Goal: Check status: Check status

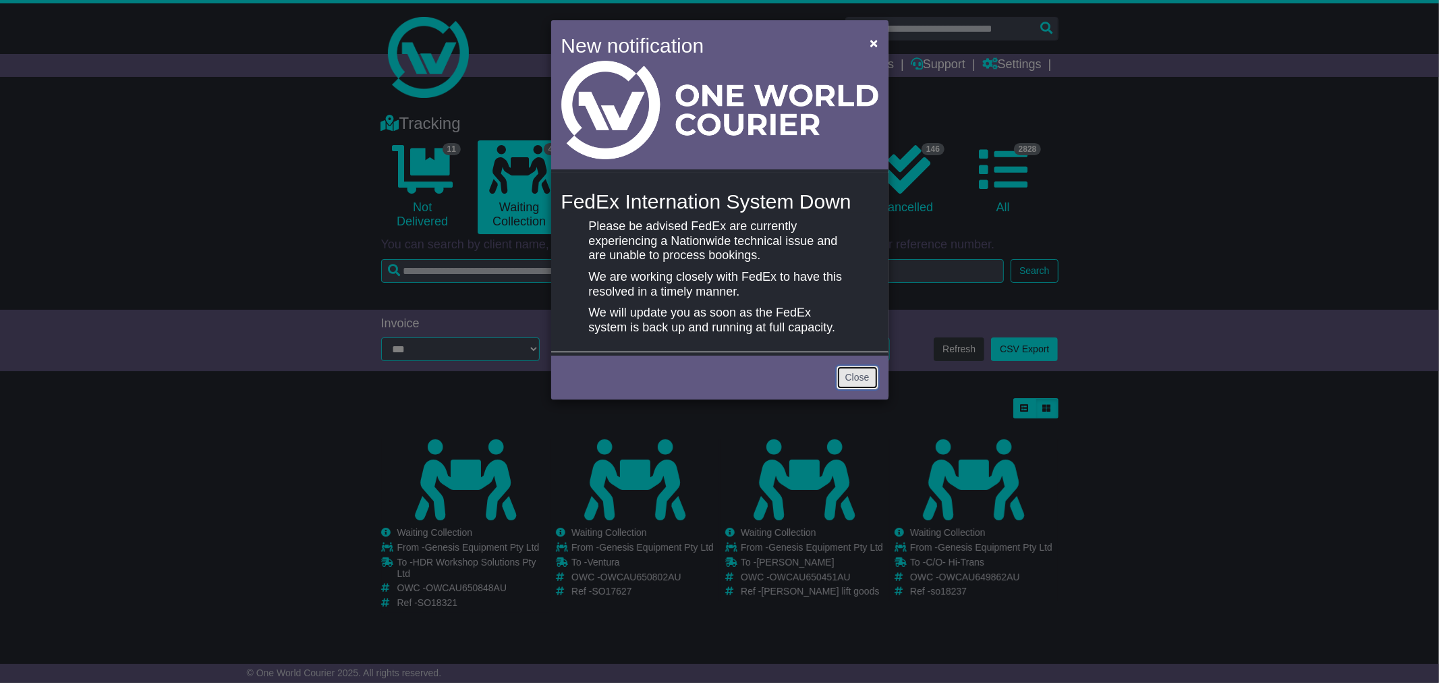
drag, startPoint x: 0, startPoint y: 0, endPoint x: 860, endPoint y: 374, distance: 937.3
click at [860, 375] on link "Close" at bounding box center [858, 378] width 42 height 24
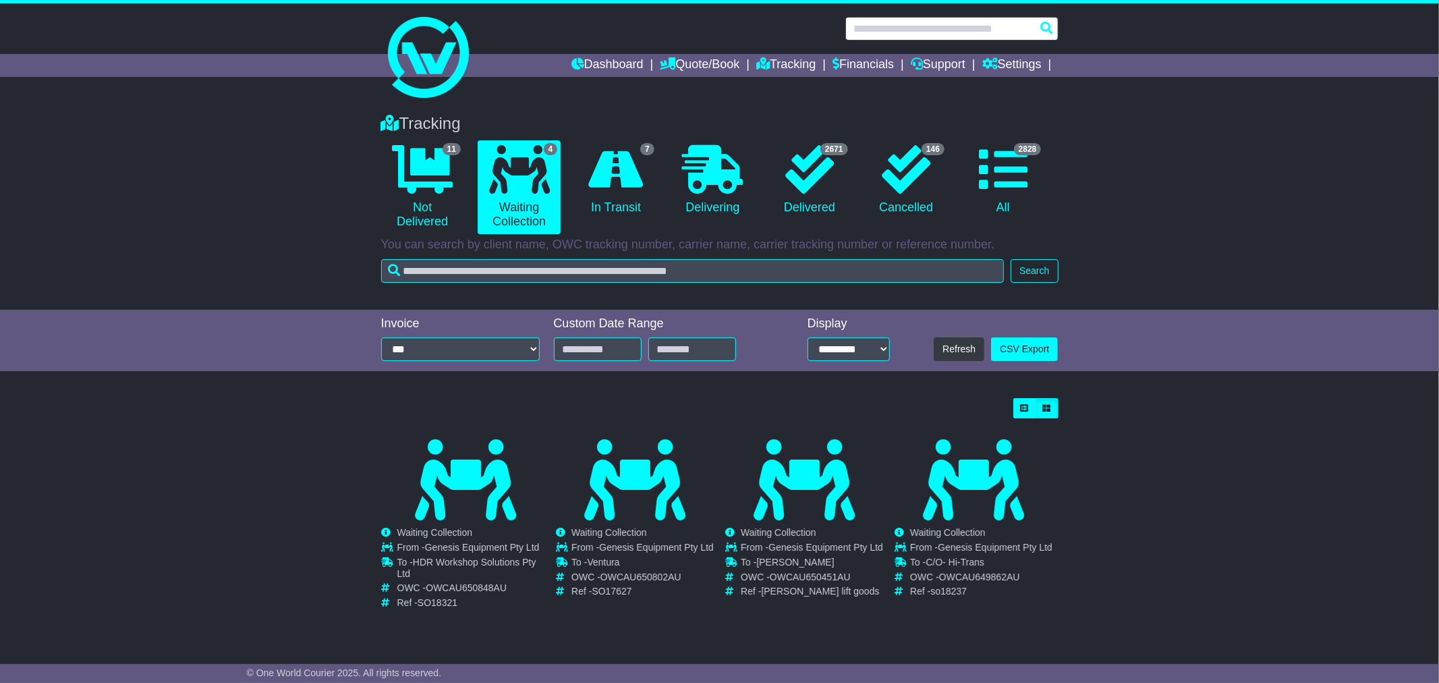
click at [883, 26] on input "text" at bounding box center [951, 29] width 213 height 24
paste input "**********"
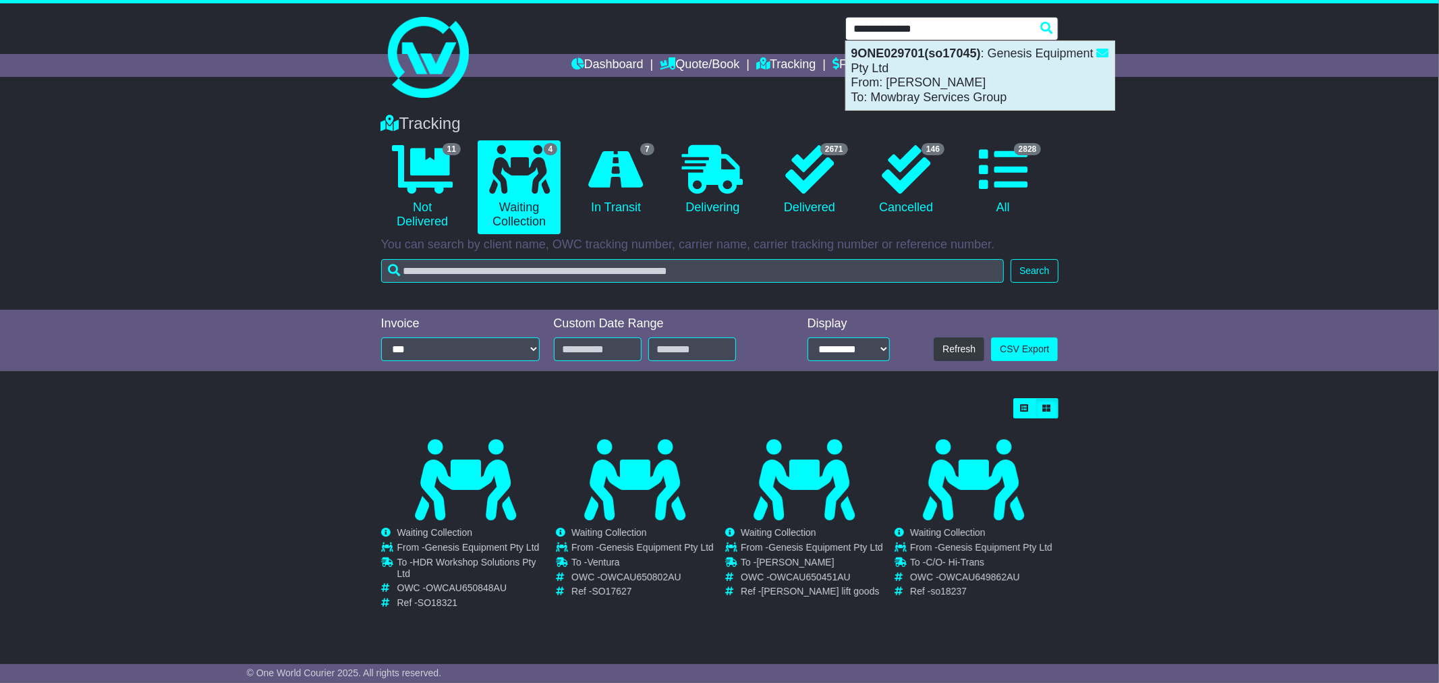
drag, startPoint x: 928, startPoint y: 78, endPoint x: 924, endPoint y: 64, distance: 14.7
click at [924, 64] on div "9ONE029701(so17045) : Genesis Equipment Pty Ltd From: [PERSON_NAME] To: [PERSON…" at bounding box center [980, 75] width 269 height 69
type input "**********"
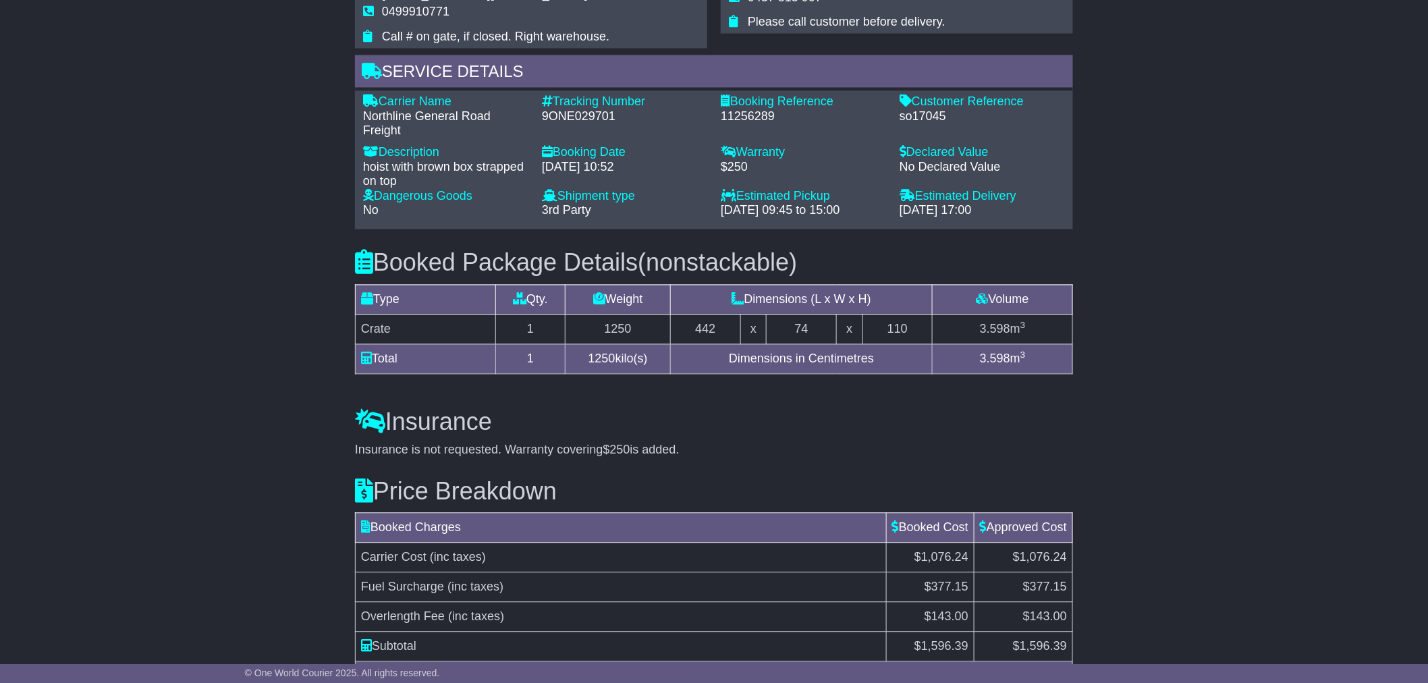
scroll to position [974, 0]
click at [198, 321] on div "Email Download Tracking Pricing Insurance" at bounding box center [714, 0] width 1428 height 1482
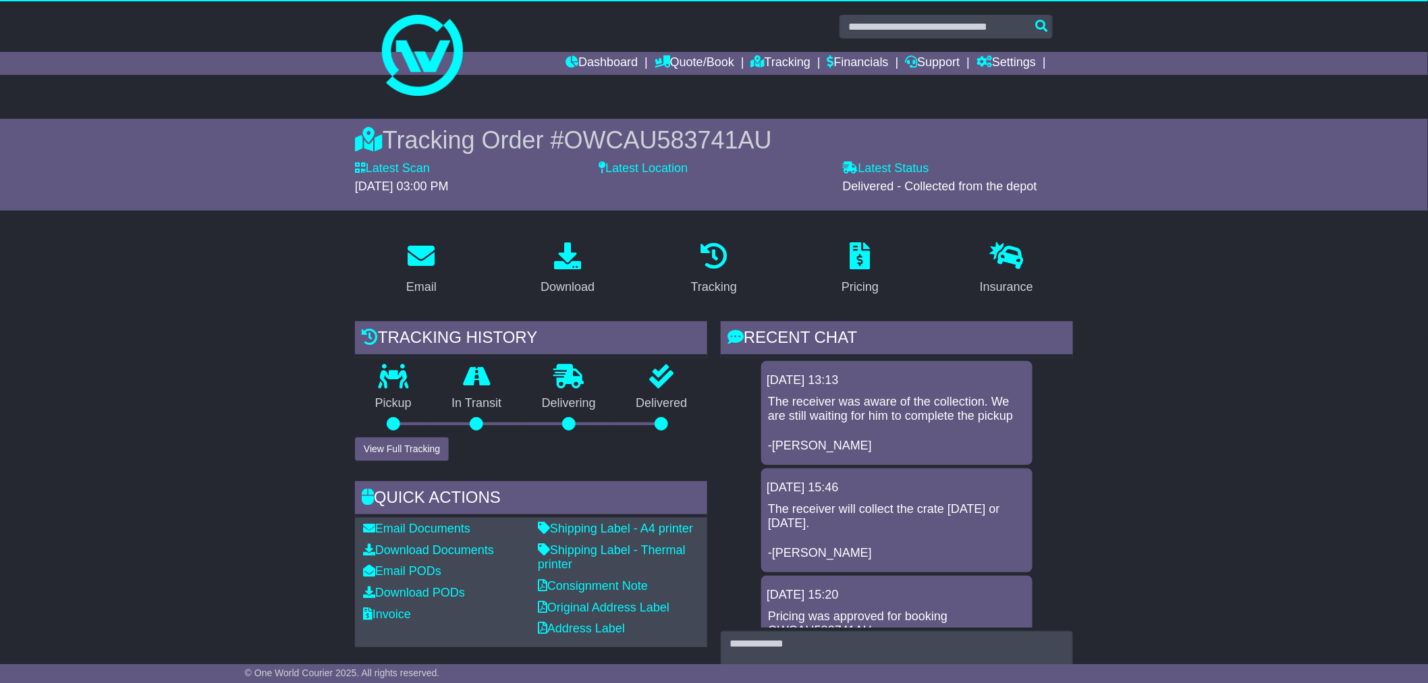
scroll to position [1, 0]
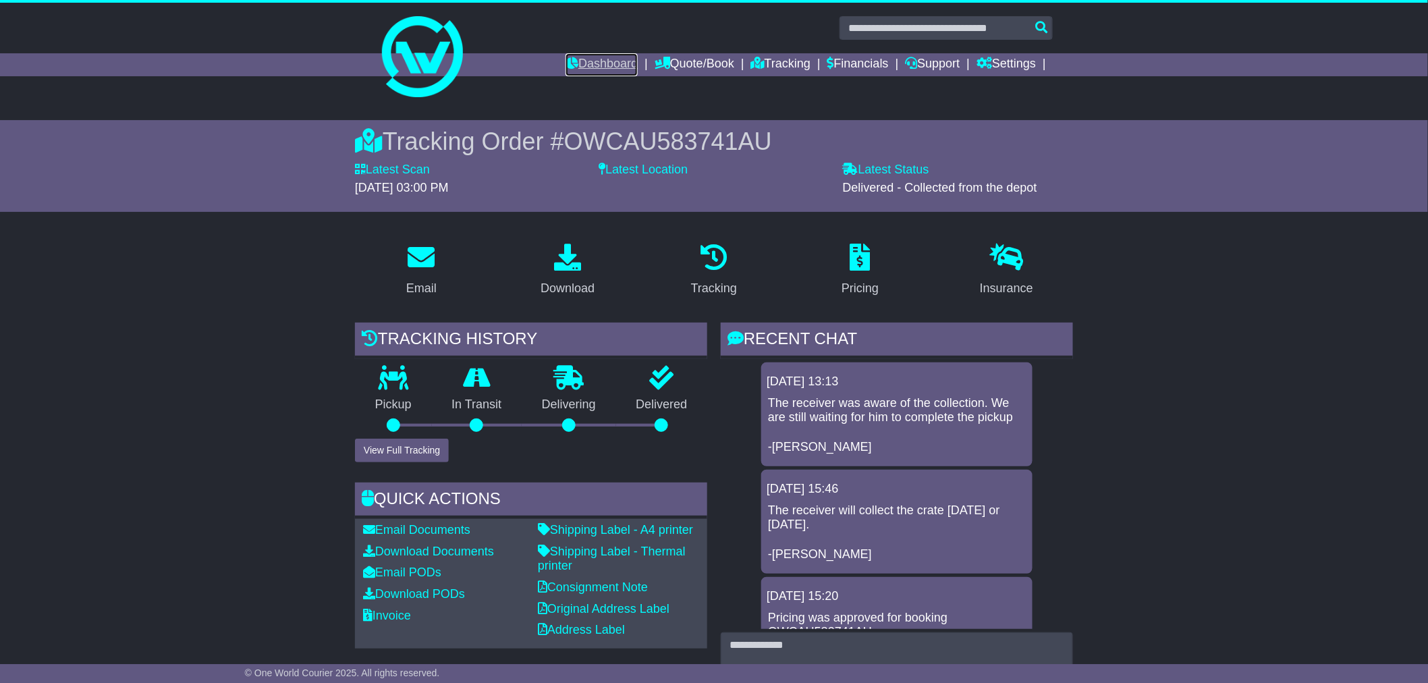
click at [594, 65] on link "Dashboard" at bounding box center [601, 64] width 72 height 23
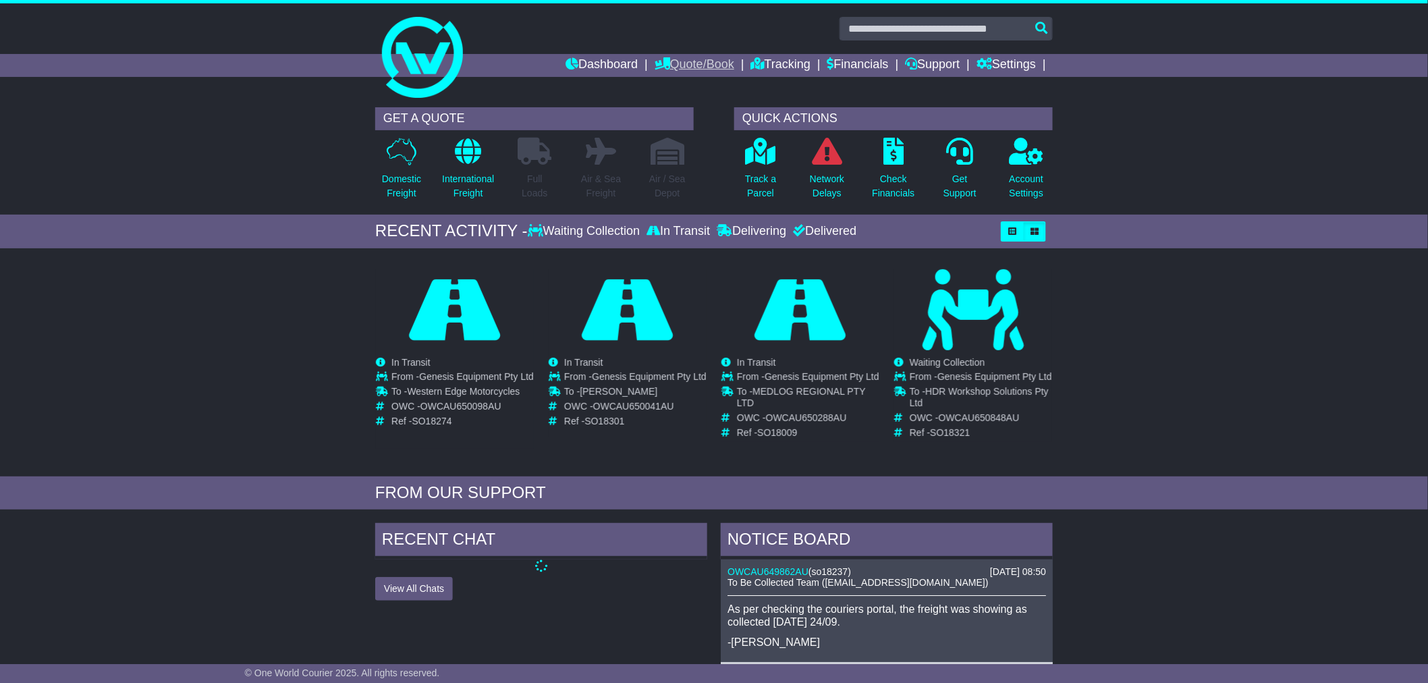
click at [679, 57] on link "Quote/Book" at bounding box center [694, 65] width 80 height 23
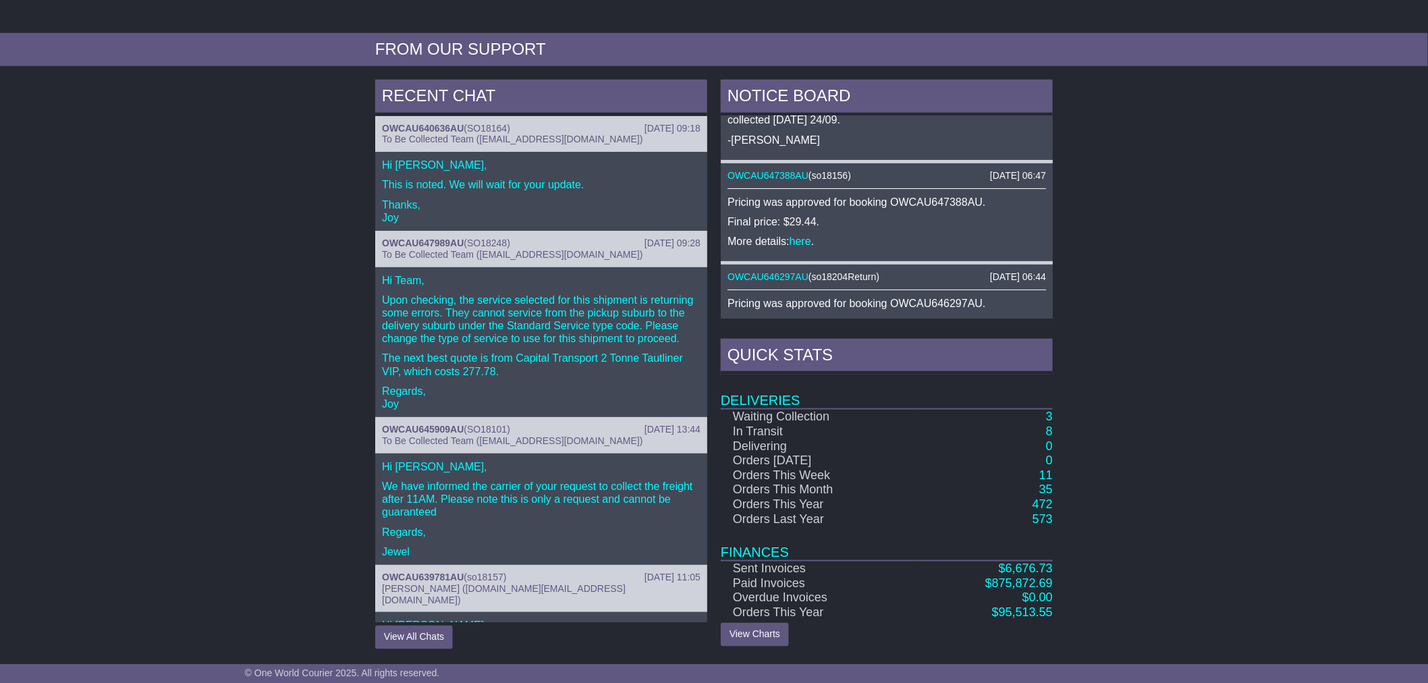
scroll to position [447, 0]
click at [1046, 432] on link "8" at bounding box center [1049, 430] width 7 height 13
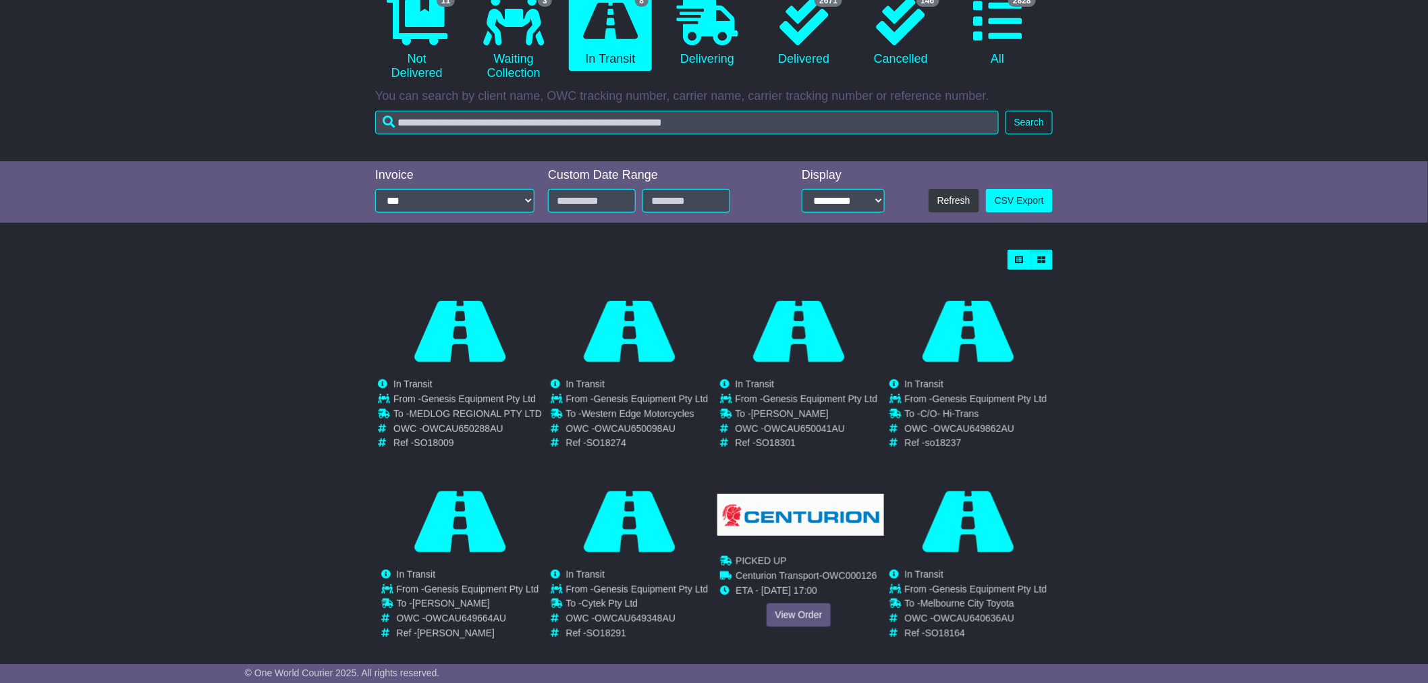
scroll to position [149, 0]
click at [799, 615] on link "View Order" at bounding box center [798, 615] width 65 height 24
